Goal: Transaction & Acquisition: Book appointment/travel/reservation

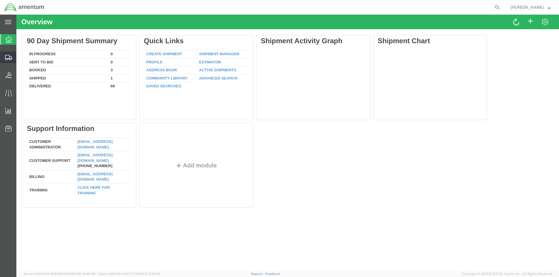
click at [0, 0] on span "Create Shipment" at bounding box center [0, 0] width 0 height 0
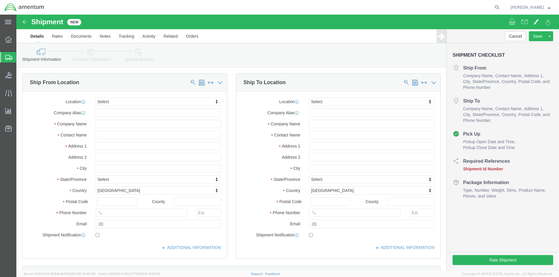
select select
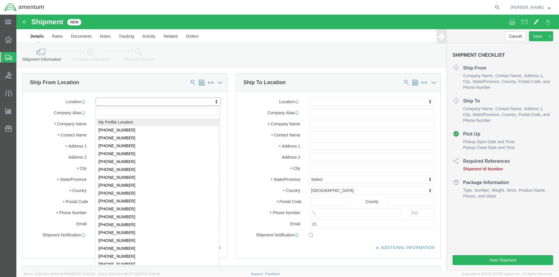
click body "Shipment New Details Rates Documents Notes Tracking Activity Related Orders Can…"
select select "MYPROFILE"
type input "801 Clematis St"
type input "Suite 1, NUWCDETAUTEC, Project Support"
type input "33401"
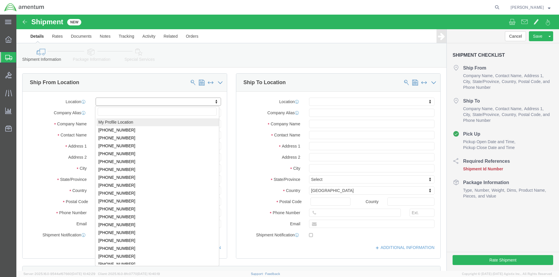
type input "561-671-2713"
type input "trent.a.bruner.ctr@us.navy.mil"
checkbox input "true"
type input "Amentum Services, Inc."
type input "Trent Bruner"
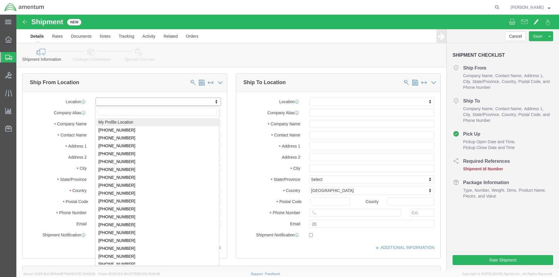
type input "West Palm Beach"
select select "FL"
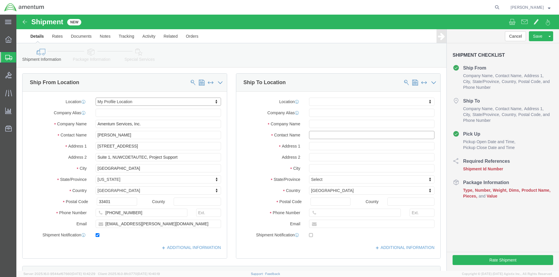
click input "text"
type input "joe"
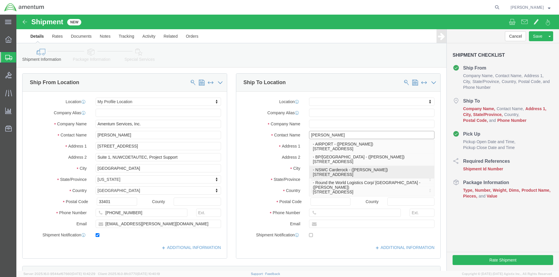
click p "- NSWC Carderock - (joe Santoni) 9500 MacArthur BLVD, BLDG 29, Bethesda, MD, 20…"
select select
type input "9500 MacArthur BLVD"
type input "BLDG 29"
type input "20817"
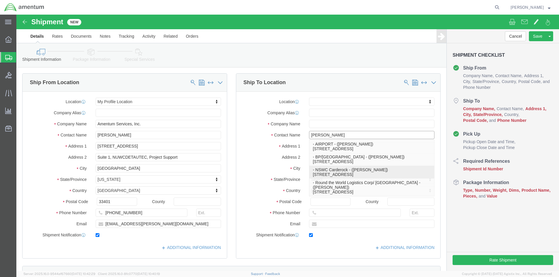
type input "717-307-0387"
type input "joseph.santoni.ctr@us.navy.mil"
checkbox input "true"
type input "NSWC Carderock"
type input "joe Santoni"
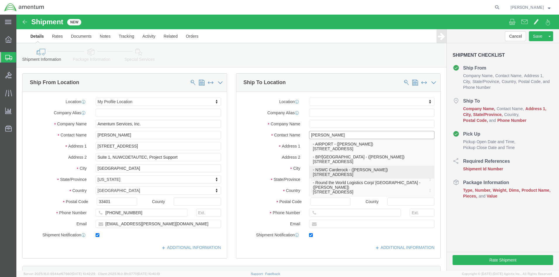
type input "Bethesda"
select select "MD"
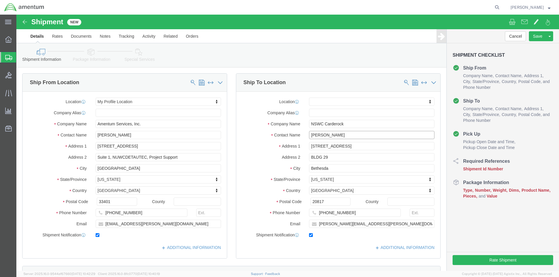
scroll to position [146, 0]
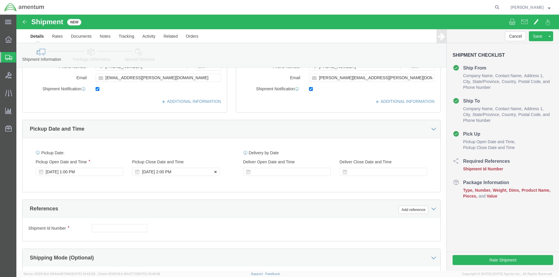
type input "joe Santoni"
click div "Aug 12 2025 2:00 PM"
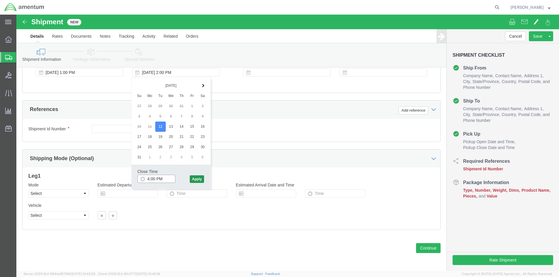
type input "4:00 PM"
click button "Apply"
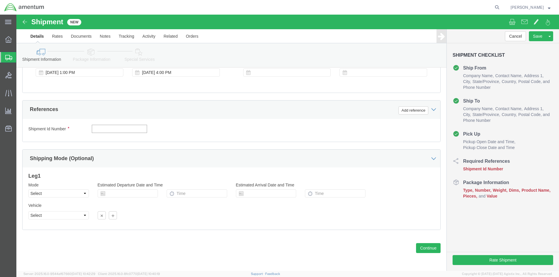
click input "text"
type input "001"
click button "Add reference"
select select "DEPT"
click input "text"
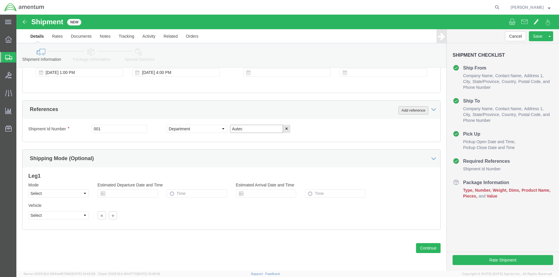
type input "Autec"
click button "Add reference"
select select "PROJNUM"
click input "text"
paste input "4732.C0.01QJ.14090400.835E0080"
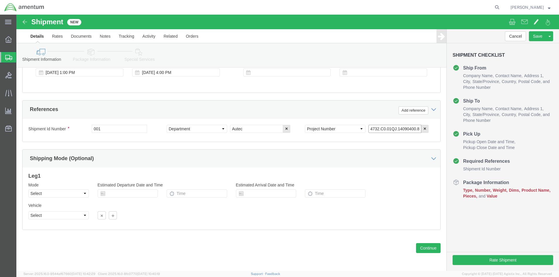
scroll to position [0, 17]
type input "4732.C0.01QJ.14090400.835E0080"
click button "Continue"
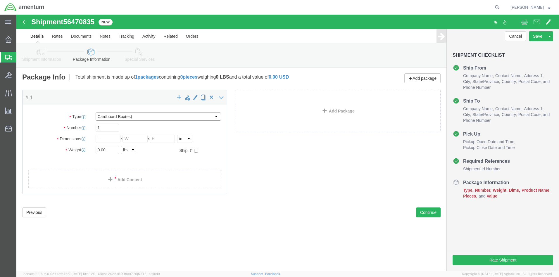
select select "CASE"
click input "text"
click input "0.00"
drag, startPoint x: 93, startPoint y: 135, endPoint x: 61, endPoint y: 134, distance: 32.2
click div "Weight Total weight of packages in pounds or kilograms 0.00 Select kgs lbs Ship…"
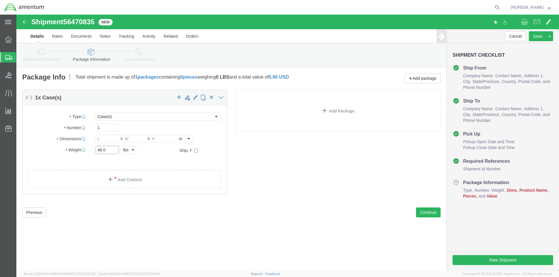
type input "46.0"
click input "text"
type input "20"
type input "19"
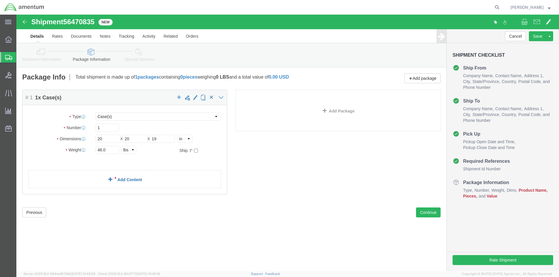
click link "Add Content"
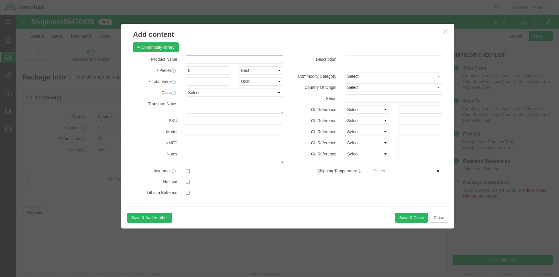
click input "text"
type input "ITC 1147D 010"
drag, startPoint x: 185, startPoint y: 56, endPoint x: 168, endPoint y: 59, distance: 17.5
click div "0"
type input "1"
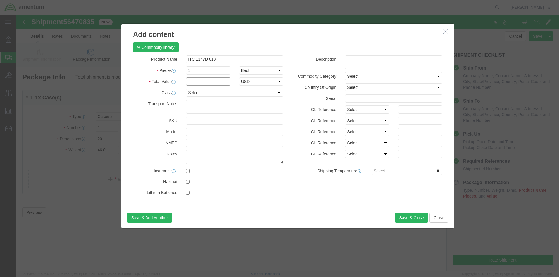
click input "text"
type input "2"
type input "15000.00"
click button "Save & Close"
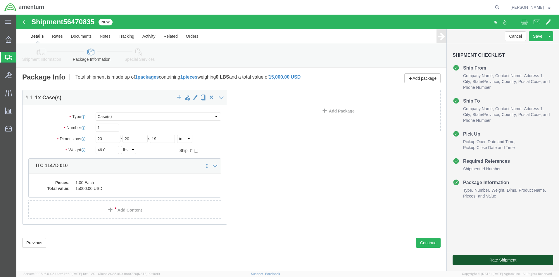
click button "Rate Shipment"
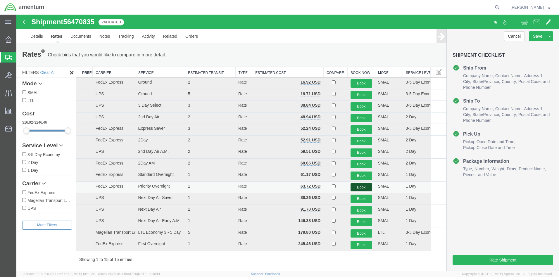
click at [357, 187] on button "Book" at bounding box center [361, 187] width 22 height 8
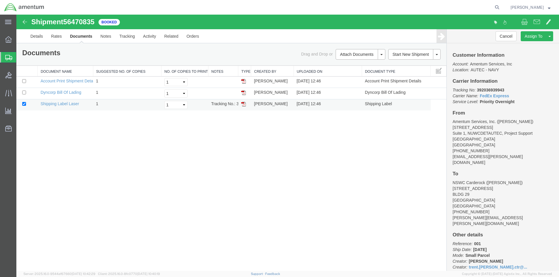
click at [244, 105] on img at bounding box center [243, 104] width 5 height 5
click at [243, 104] on img at bounding box center [243, 104] width 5 height 5
